Goal: Transaction & Acquisition: Purchase product/service

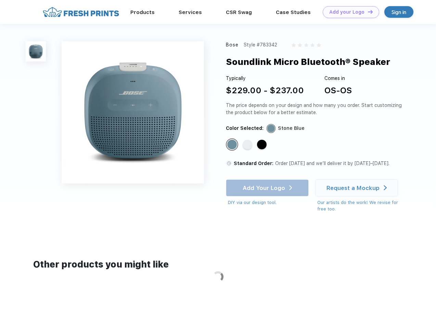
click at [348, 12] on link "Add your Logo Design Tool" at bounding box center [350, 12] width 56 height 12
click at [0, 0] on div "Design Tool" at bounding box center [0, 0] width 0 height 0
click at [367, 12] on link "Add your Logo Design Tool" at bounding box center [350, 12] width 56 height 12
click at [36, 51] on img at bounding box center [36, 51] width 20 height 20
click at [232, 145] on div "Standard Color" at bounding box center [232, 145] width 10 height 10
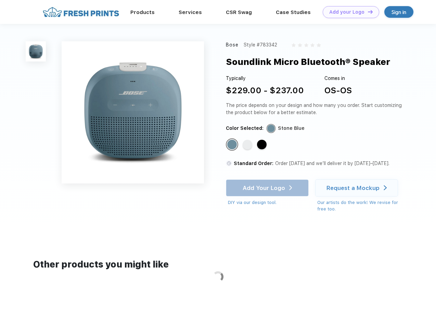
click at [248, 145] on div "Standard Color" at bounding box center [247, 145] width 10 height 10
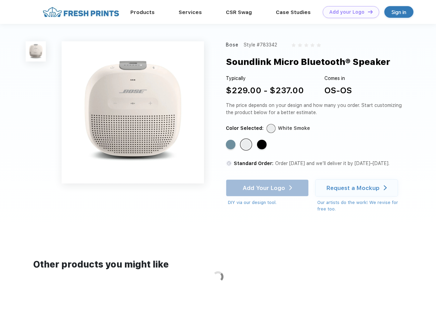
click at [262, 145] on div "Standard Color" at bounding box center [262, 145] width 10 height 10
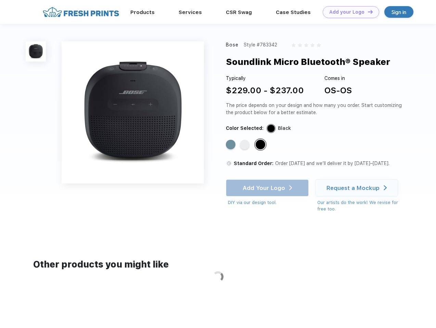
click at [268, 188] on div "Add Your Logo DIY via our design tool. Ah shoot! This product isn't up in our d…" at bounding box center [267, 192] width 83 height 27
click at [357, 188] on div "Request a Mockup" at bounding box center [352, 188] width 53 height 7
